Goal: Communication & Community: Answer question/provide support

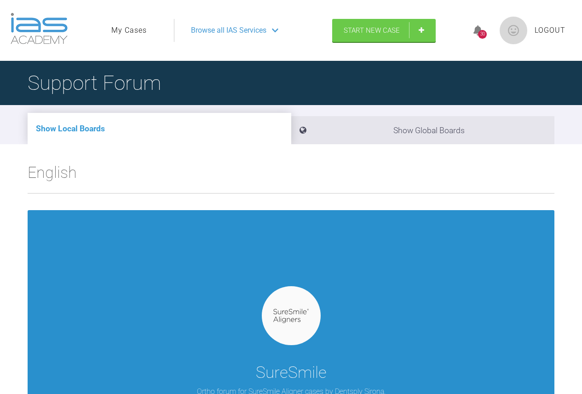
click at [284, 313] on img at bounding box center [291, 316] width 35 height 14
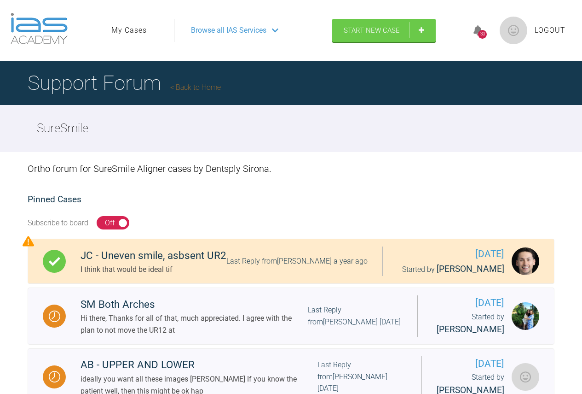
click at [128, 28] on link "My Cases" at bounding box center [128, 30] width 35 height 12
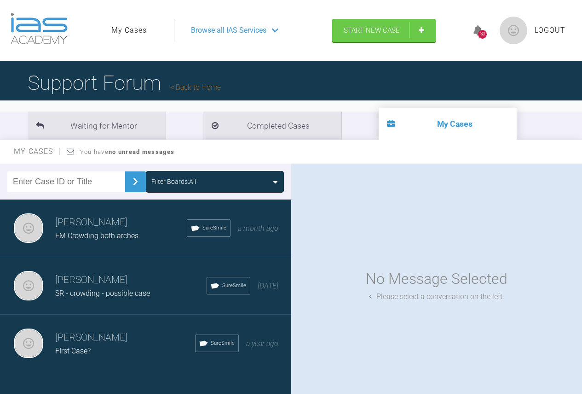
click at [100, 294] on span "SR - crowding - possible case" at bounding box center [102, 293] width 95 height 9
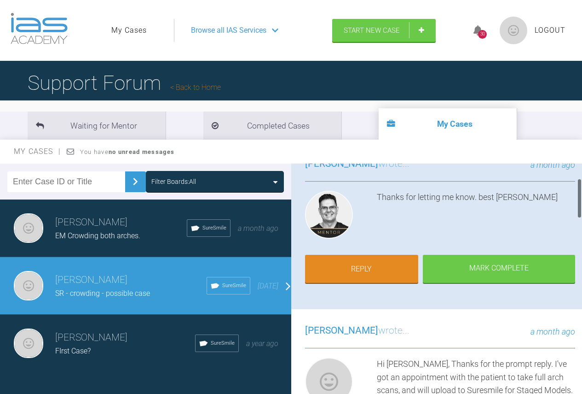
scroll to position [92, 0]
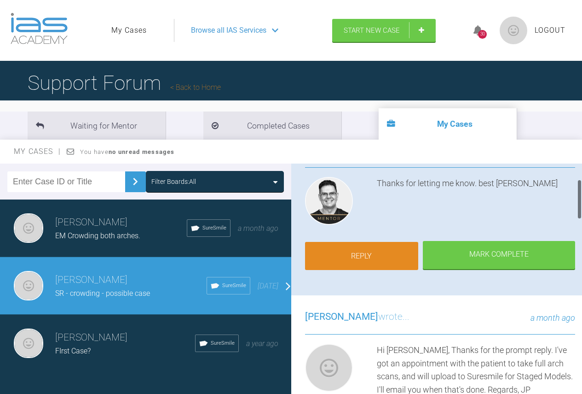
click at [365, 262] on link "Reply" at bounding box center [362, 256] width 114 height 29
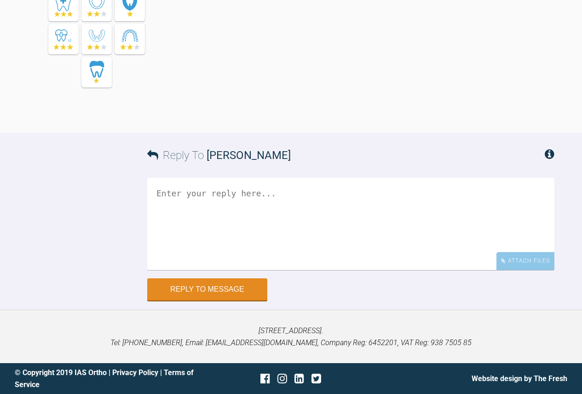
scroll to position [1507, 0]
click at [230, 198] on textarea at bounding box center [351, 223] width 408 height 92
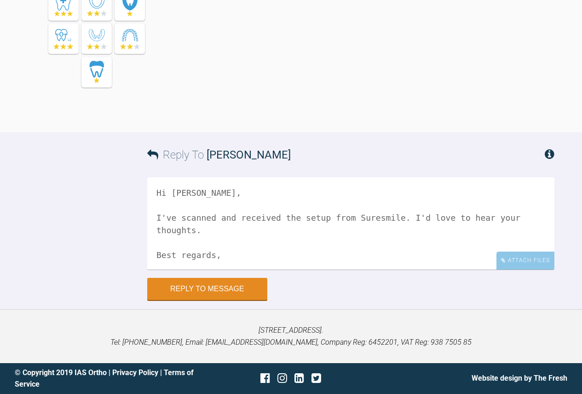
scroll to position [3, 0]
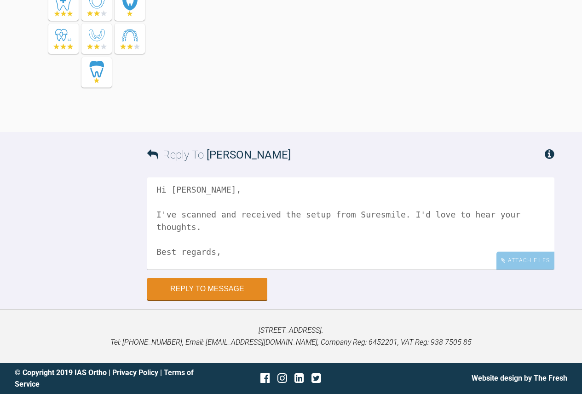
click at [211, 211] on textarea "Hi [PERSON_NAME], I've scanned and received the setup from Suresmile. I'd love …" at bounding box center [351, 223] width 408 height 92
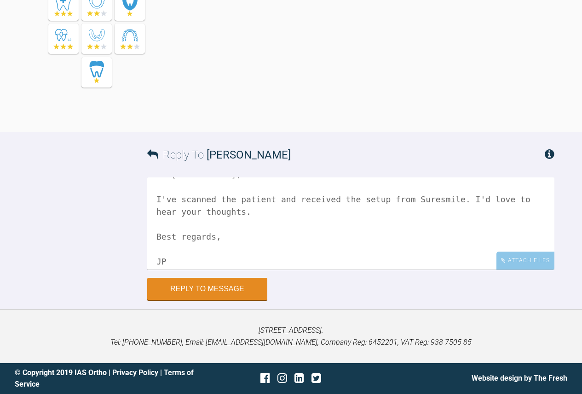
scroll to position [26, 0]
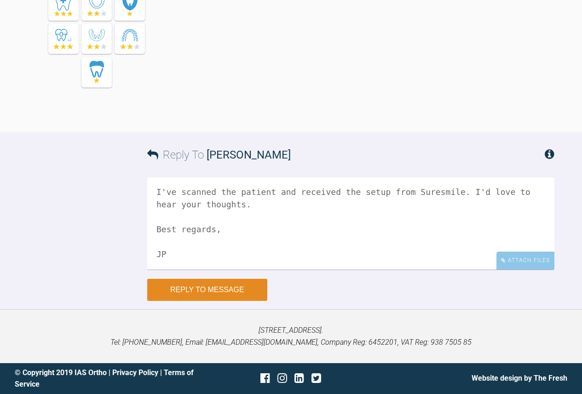
type textarea "Hi [PERSON_NAME], I've scanned the patient and received the setup from Suresmil…"
click at [224, 288] on button "Reply to Message" at bounding box center [207, 290] width 120 height 22
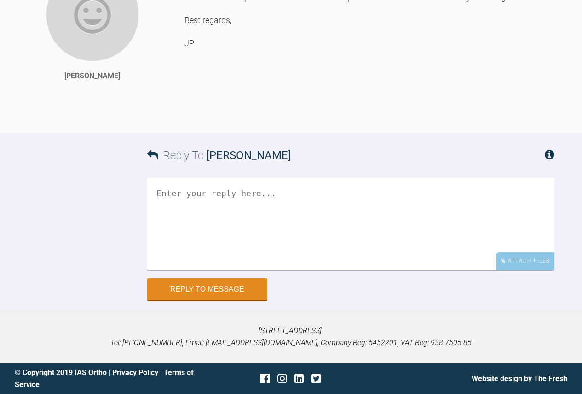
scroll to position [1752, 0]
click at [264, 201] on textarea at bounding box center [351, 224] width 408 height 92
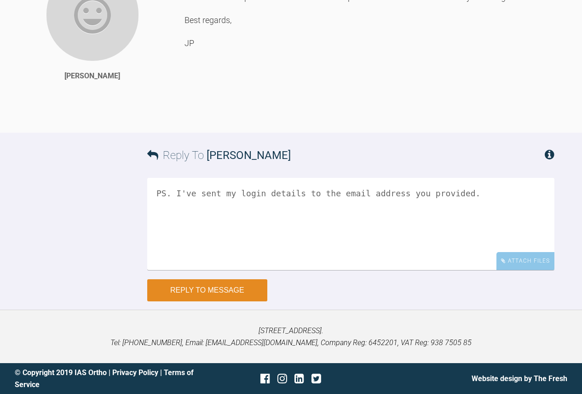
type textarea "PS. I've sent my login details to the email address you provided."
click at [238, 296] on button "Reply to Message" at bounding box center [207, 290] width 120 height 22
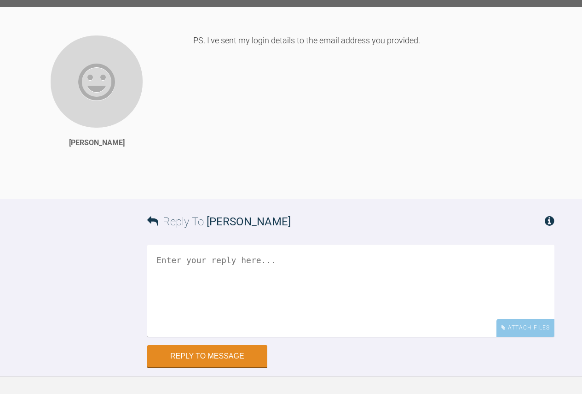
scroll to position [1728, 0]
